Goal: Check status: Check status

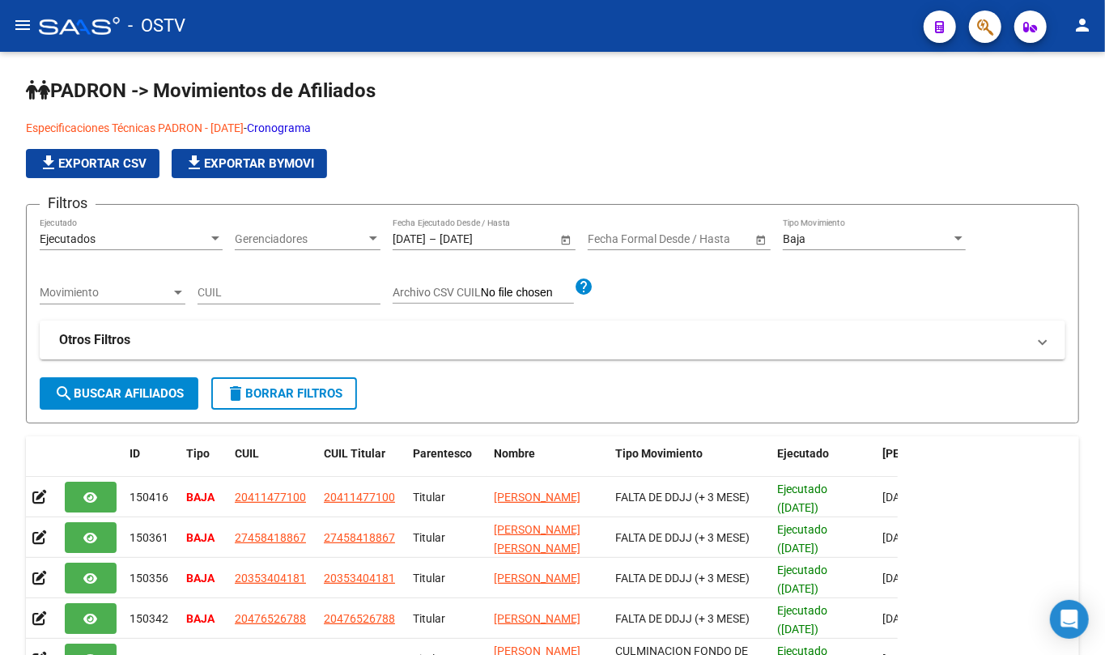
click at [20, 32] on mat-icon "menu" at bounding box center [22, 24] width 19 height 19
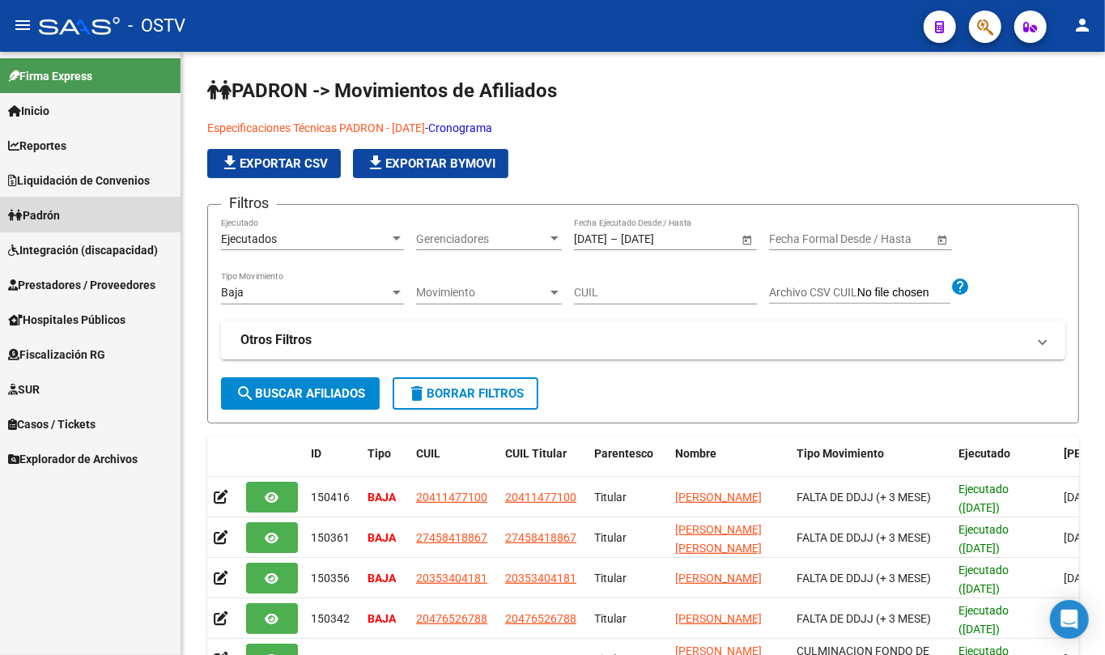
click at [49, 197] on link "Padrón" at bounding box center [90, 214] width 180 height 35
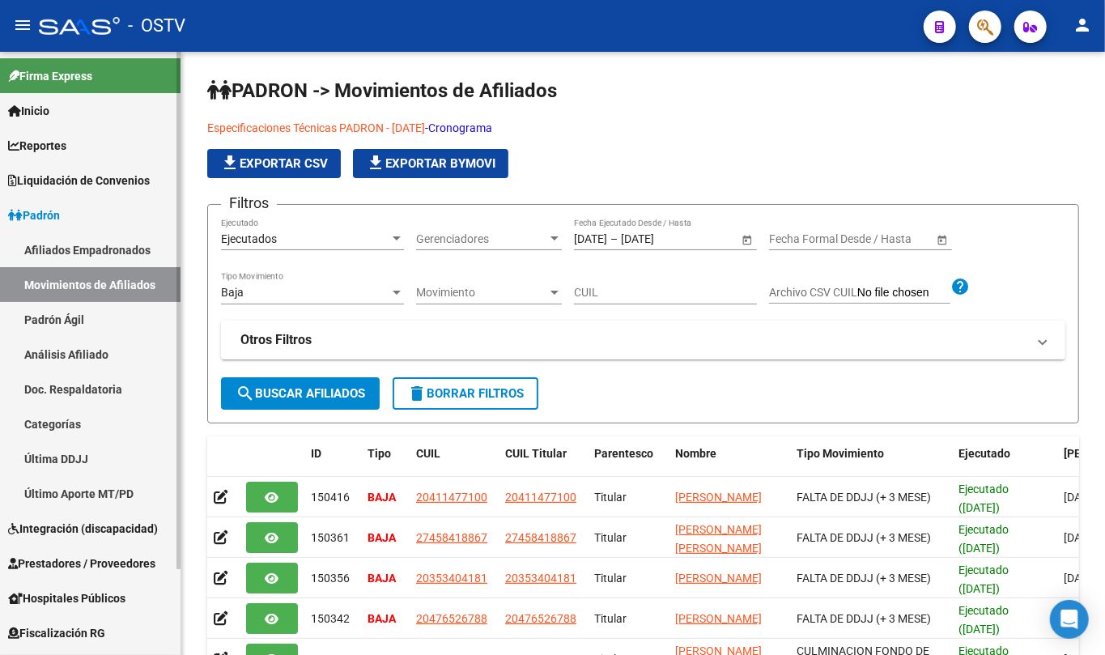
click at [62, 312] on link "Padrón Ágil" at bounding box center [90, 319] width 180 height 35
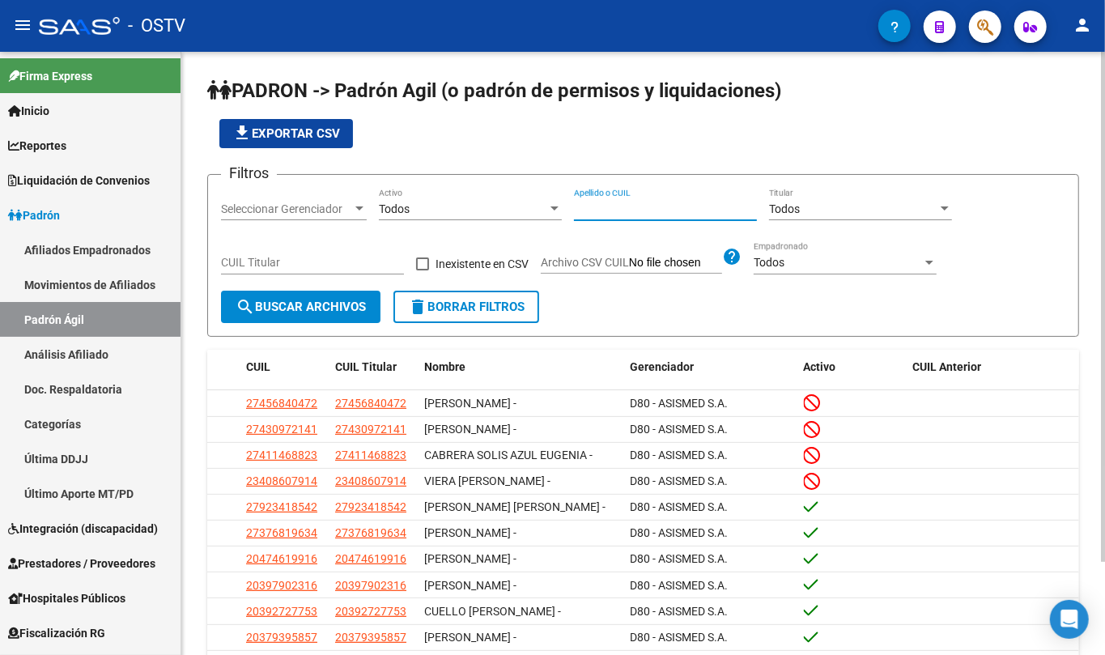
click at [635, 204] on input "Apellido o CUIL" at bounding box center [665, 209] width 183 height 14
paste input "42093260"
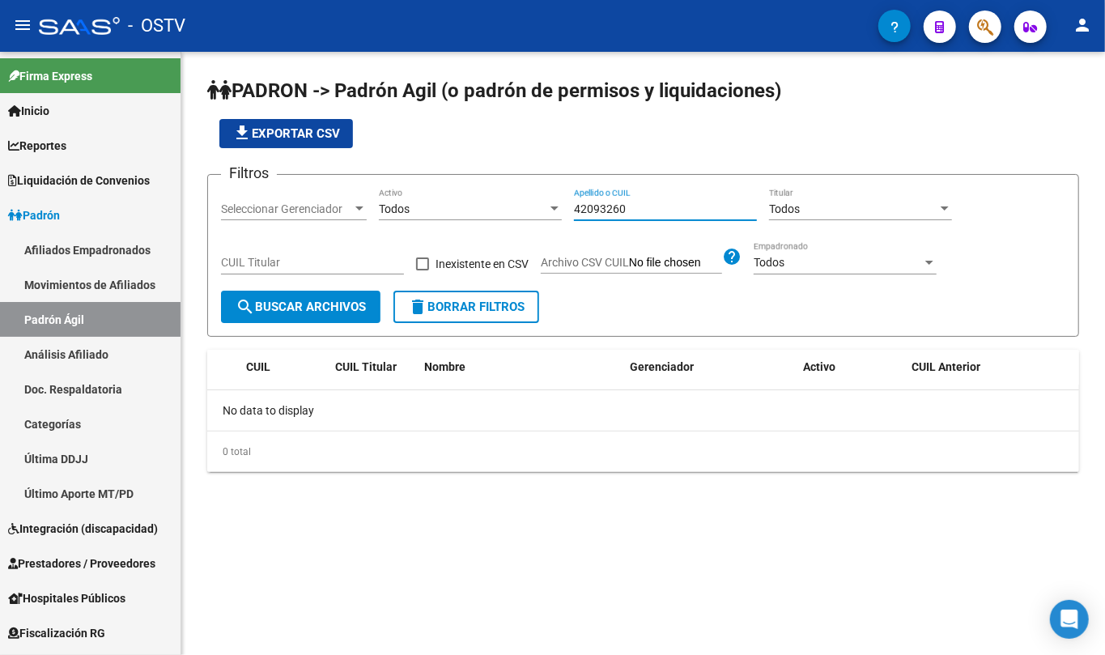
click at [633, 201] on div "42093260 Apellido o CUIL" at bounding box center [665, 204] width 183 height 32
type input "[PERSON_NAME]"
